Goal: Find contact information: Find contact information

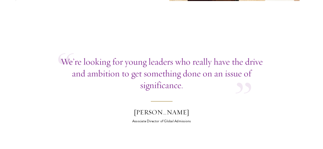
scroll to position [1836, 0]
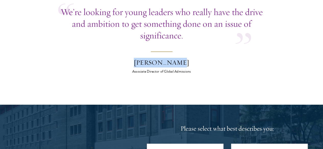
drag, startPoint x: 136, startPoint y: 93, endPoint x: 207, endPoint y: 91, distance: 71.0
click at [207, 74] on blockquote "We’re looking for young leaders who really have the drive and ambition to get s…" at bounding box center [161, 40] width 207 height 68
copy div "Wyatt Bruton"
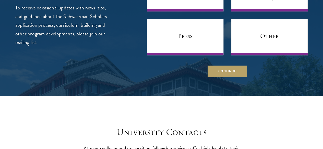
scroll to position [2006, 0]
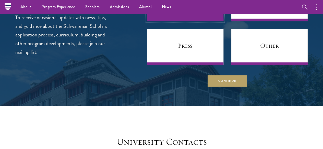
scroll to position [1992, 0]
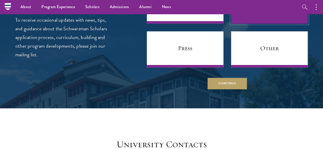
click at [244, 24] on link "University Faculty/Staff" at bounding box center [269, 5] width 77 height 36
click at [259, 24] on link "University Faculty/Staff" at bounding box center [269, 5] width 77 height 36
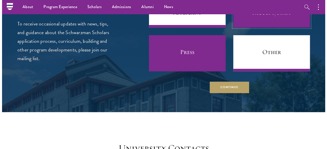
scroll to position [1987, 0]
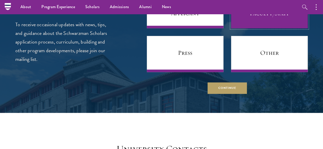
click at [258, 28] on link "University Faculty/Staff" at bounding box center [269, 10] width 77 height 36
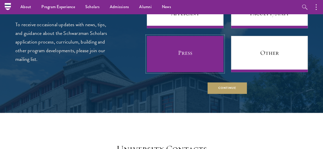
click at [187, 72] on link "Press" at bounding box center [185, 54] width 77 height 36
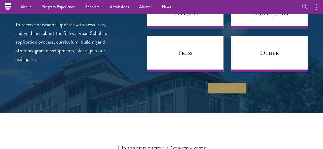
click at [215, 94] on button "Continue" at bounding box center [226, 87] width 39 height 11
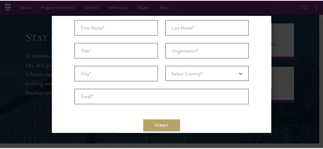
scroll to position [60, 0]
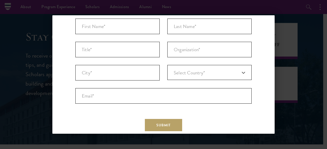
click at [285, 32] on div "Back Stay Connected Please select what best describes you: Prospective Applican…" at bounding box center [163, 74] width 327 height 119
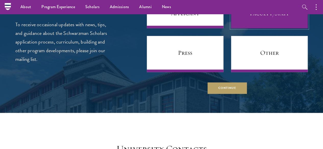
click at [231, 28] on link "University Faculty/Staff" at bounding box center [269, 10] width 77 height 36
click at [237, 28] on link "University Faculty/Staff" at bounding box center [269, 10] width 77 height 36
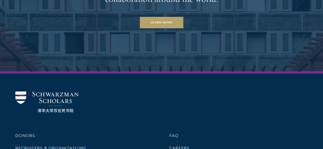
scroll to position [2525, 0]
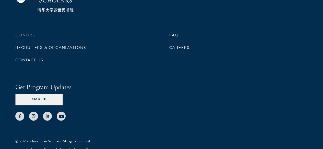
click at [108, 40] on li "Donors" at bounding box center [84, 35] width 139 height 9
click at [86, 51] on link "Recruiters & Organizations" at bounding box center [50, 48] width 71 height 6
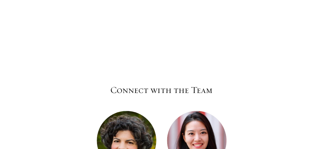
scroll to position [2373, 0]
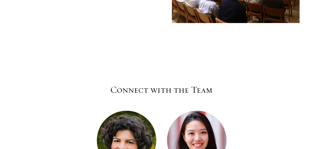
drag, startPoint x: 157, startPoint y: 62, endPoint x: 127, endPoint y: 59, distance: 30.5
drag, startPoint x: 223, startPoint y: 63, endPoint x: 173, endPoint y: 59, distance: 49.9
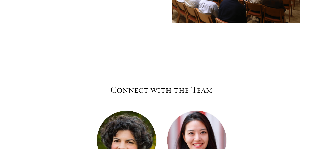
copy h3 "[PERSON_NAME]"
